Goal: Use online tool/utility: Utilize a website feature to perform a specific function

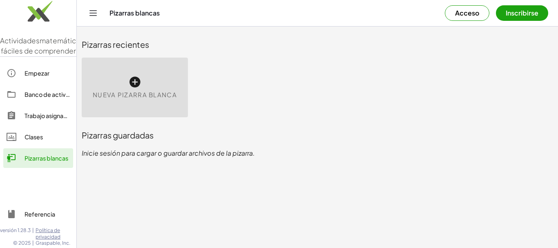
click at [135, 83] on icon at bounding box center [134, 82] width 13 height 13
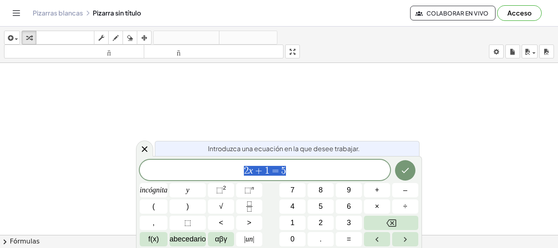
click at [292, 171] on span "2 x + 1 = 5" at bounding box center [265, 170] width 250 height 11
click at [248, 170] on span "2 ​ x + 1 = 5" at bounding box center [265, 170] width 250 height 11
click at [269, 168] on span "x + 1 ​ = 5" at bounding box center [268, 170] width 38 height 10
click at [409, 166] on icon "Hecho" at bounding box center [405, 170] width 10 height 10
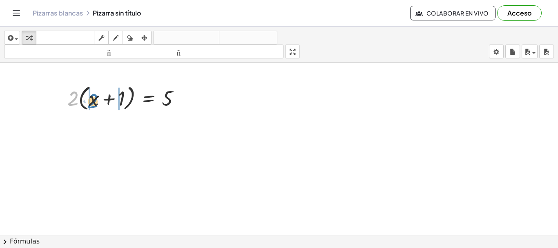
drag, startPoint x: 67, startPoint y: 105, endPoint x: 88, endPoint y: 108, distance: 20.6
click at [88, 108] on div at bounding box center [127, 97] width 128 height 31
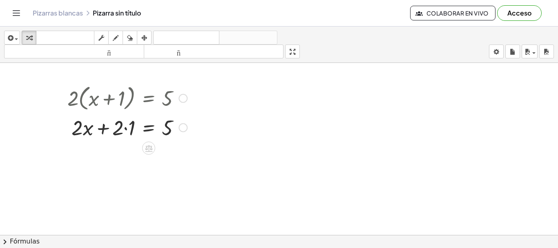
click at [123, 127] on div at bounding box center [127, 127] width 128 height 28
click at [125, 127] on div at bounding box center [127, 127] width 128 height 28
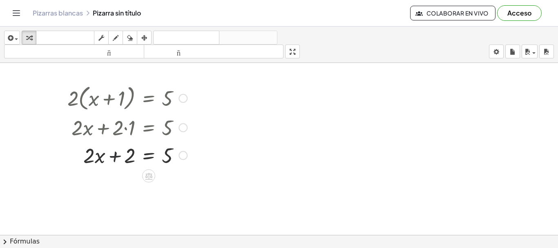
click at [112, 158] on div at bounding box center [127, 155] width 128 height 28
click at [115, 158] on div at bounding box center [127, 155] width 128 height 28
drag, startPoint x: 119, startPoint y: 150, endPoint x: 188, endPoint y: 150, distance: 68.6
click at [188, 150] on div at bounding box center [127, 155] width 128 height 28
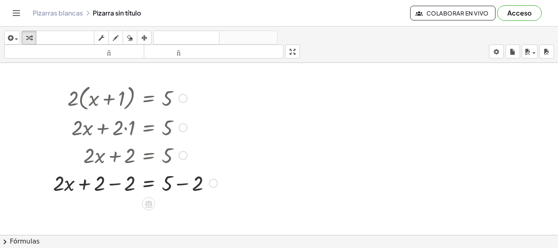
click at [85, 185] on div at bounding box center [135, 183] width 172 height 28
click at [116, 183] on div at bounding box center [135, 183] width 172 height 28
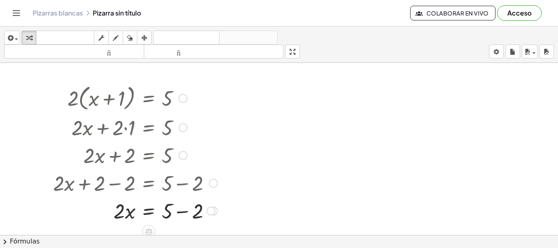
click at [182, 214] on div at bounding box center [135, 211] width 172 height 28
drag, startPoint x: 116, startPoint y: 214, endPoint x: 166, endPoint y: 230, distance: 52.3
click at [126, 213] on div at bounding box center [135, 210] width 172 height 41
